Goal: Check status: Check status

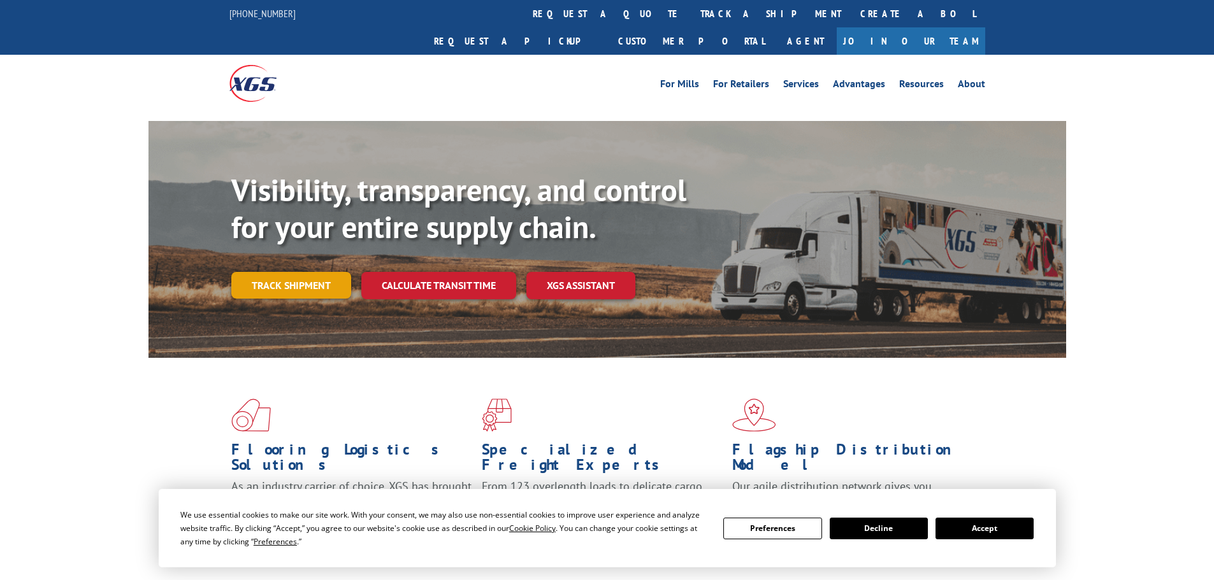
click at [306, 272] on link "Track shipment" at bounding box center [291, 285] width 120 height 27
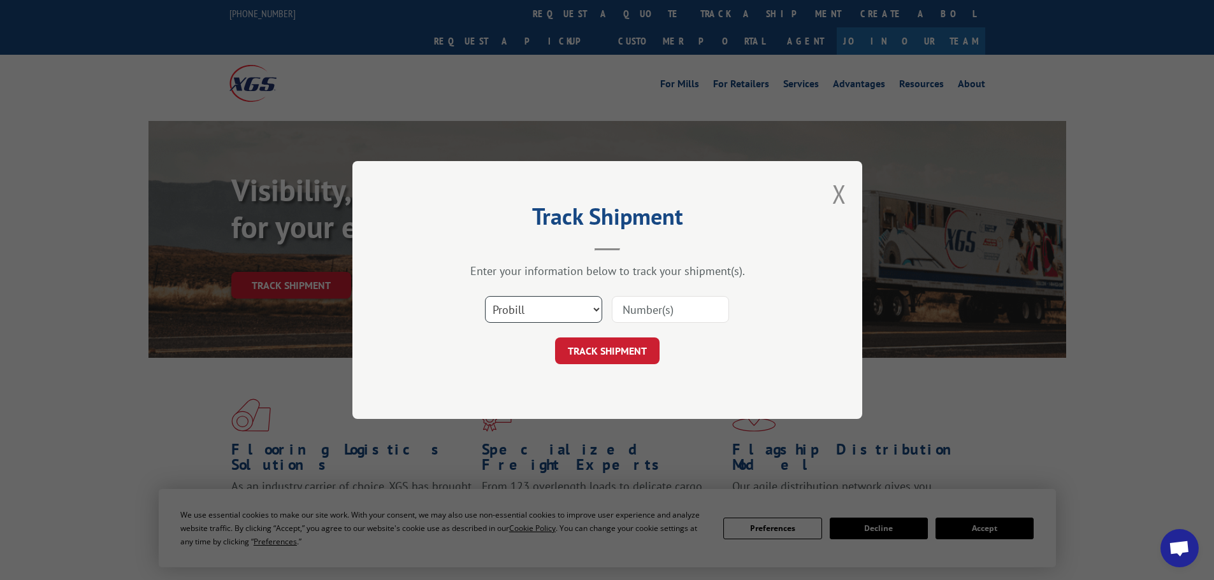
click at [508, 307] on select "Select category... Probill BOL PO" at bounding box center [543, 309] width 117 height 27
select select "bol"
click at [485, 296] on select "Select category... Probill BOL PO" at bounding box center [543, 309] width 117 height 27
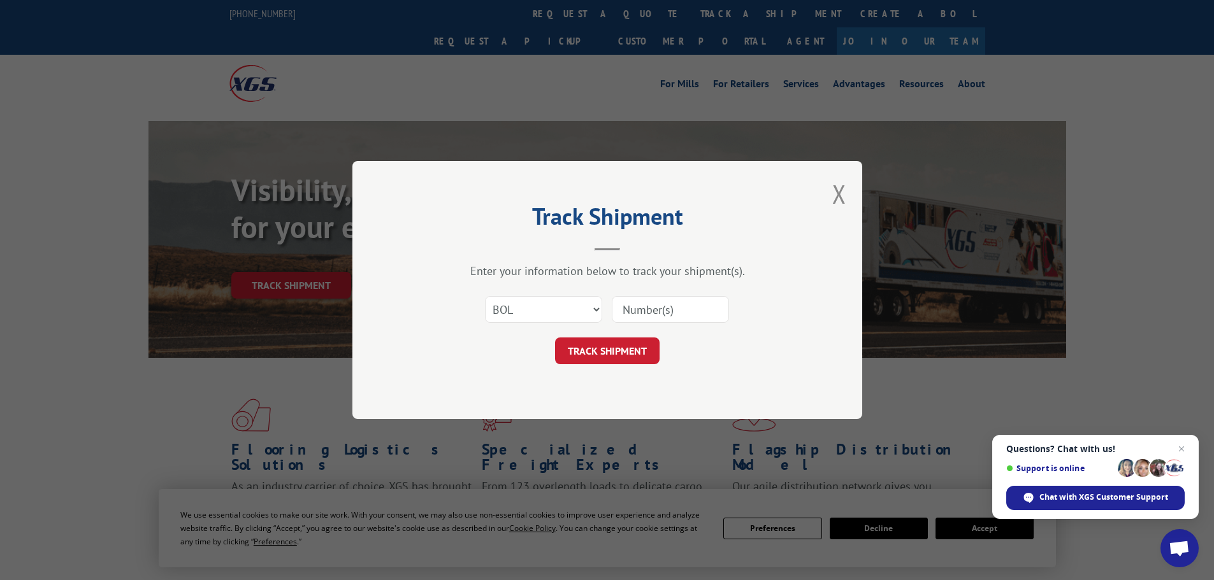
click at [615, 306] on input at bounding box center [670, 309] width 117 height 27
paste input "6006819"
type input "6006819"
click at [603, 354] on button "TRACK SHIPMENT" at bounding box center [607, 351] width 104 height 27
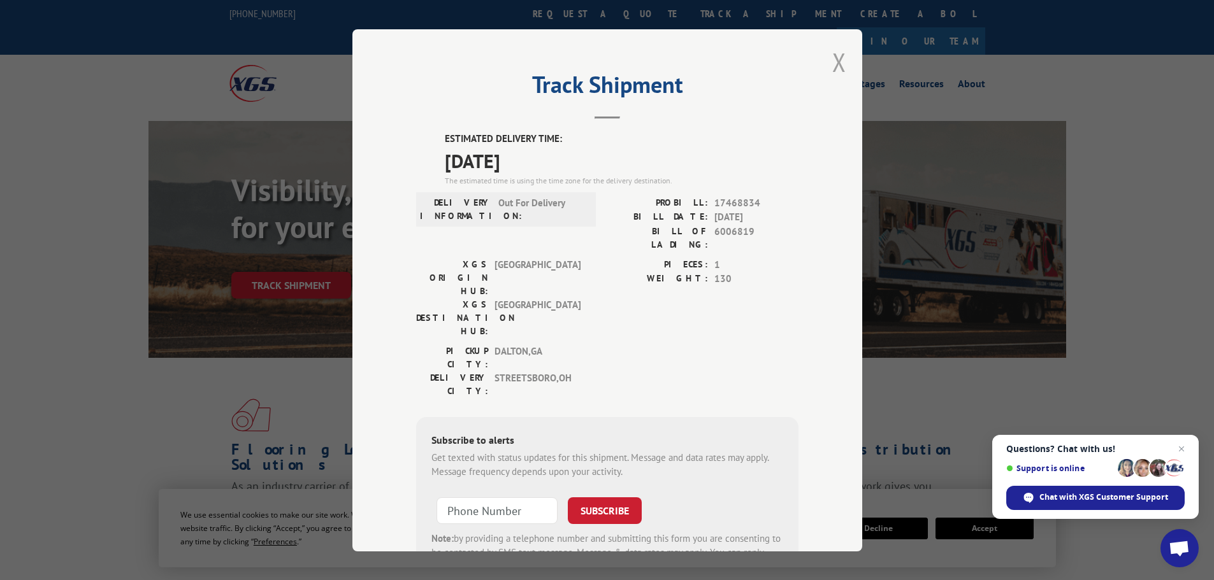
click at [835, 61] on button "Close modal" at bounding box center [839, 62] width 14 height 34
